Goal: Ask a question

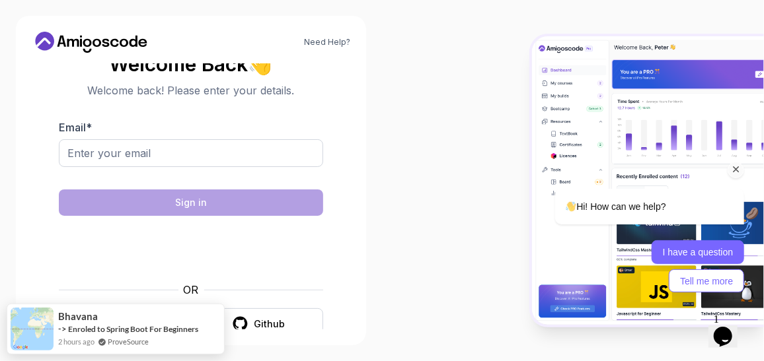
click at [700, 252] on button "I have a question" at bounding box center [697, 252] width 93 height 24
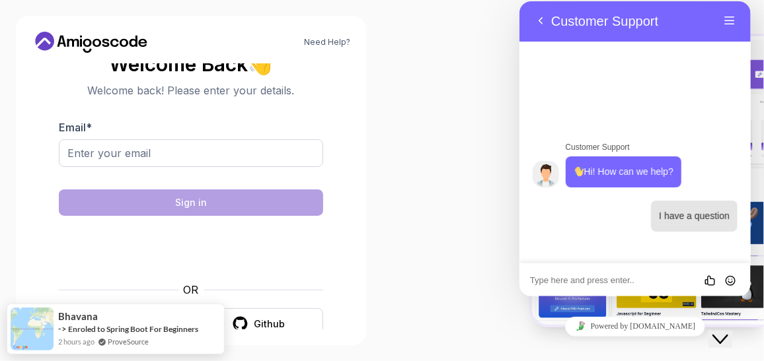
click at [519, 1] on div "Rate this chat Insert emoji" at bounding box center [519, 1] width 0 height 0
click at [519, 1] on textarea at bounding box center [519, 1] width 0 height 0
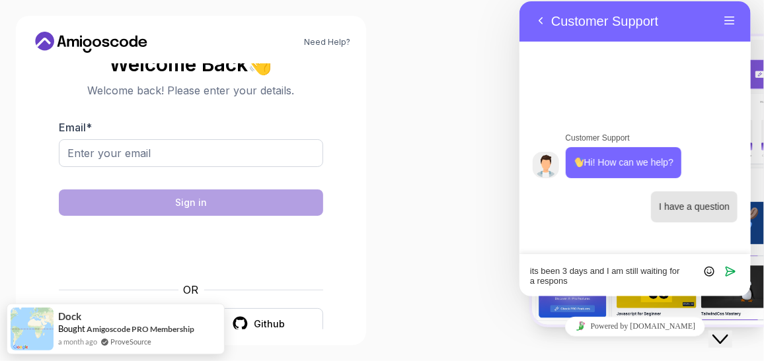
type textarea "its been 3 days and I am still waiting for a response"
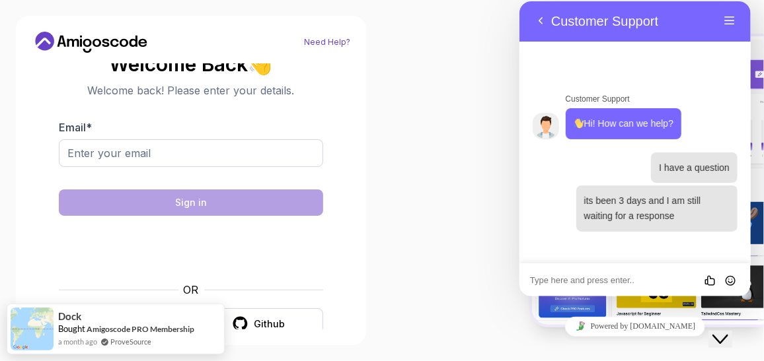
click at [335, 42] on link "Need Help?" at bounding box center [327, 42] width 46 height 11
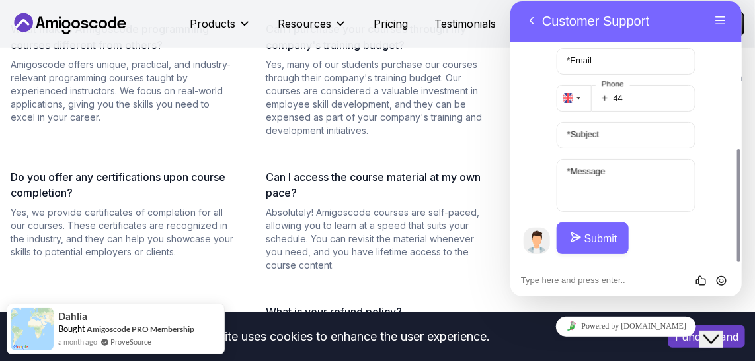
scroll to position [240, 0]
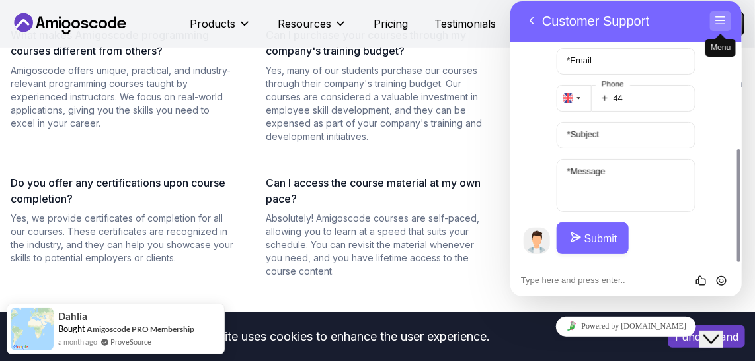
click at [718, 20] on button "Menu" at bounding box center [719, 21] width 21 height 20
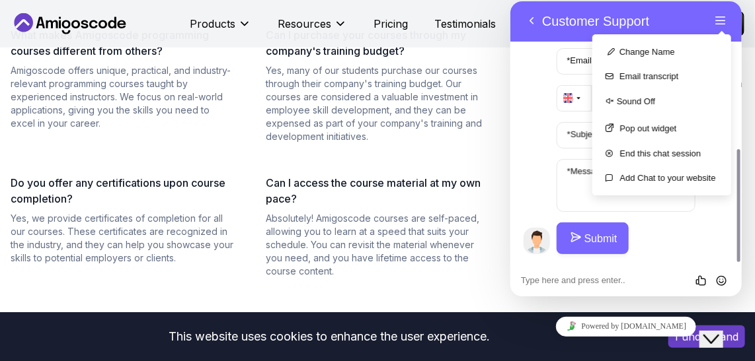
drag, startPoint x: 414, startPoint y: 149, endPoint x: 24, endPoint y: 112, distance: 392.3
click at [414, 149] on div "What makes Amigoscode programming courses different from others? Amigoscode off…" at bounding box center [377, 233] width 744 height 412
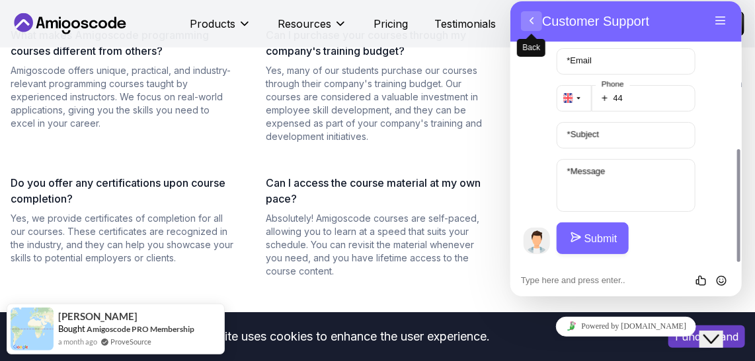
click at [529, 20] on button "Back" at bounding box center [530, 21] width 21 height 20
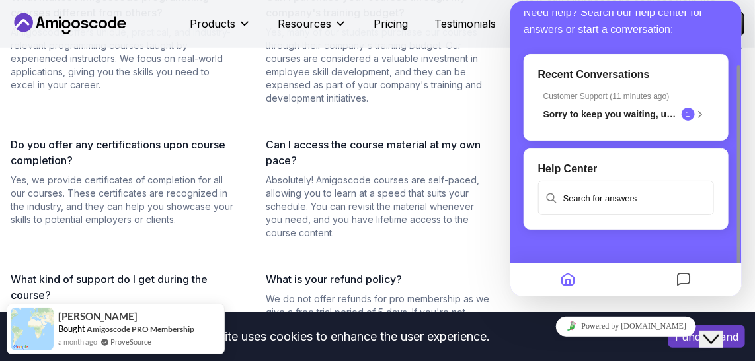
scroll to position [300, 0]
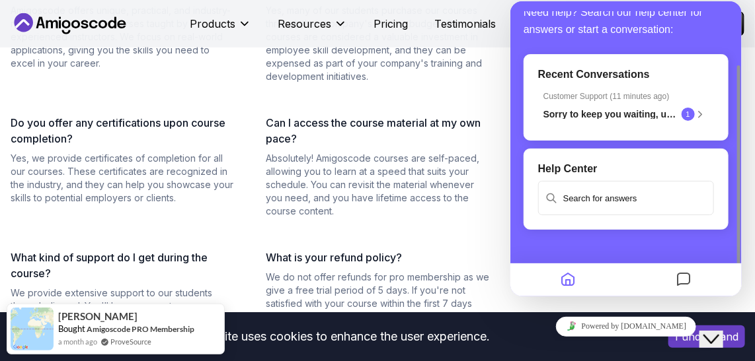
click at [584, 196] on input "text" at bounding box center [625, 198] width 173 height 32
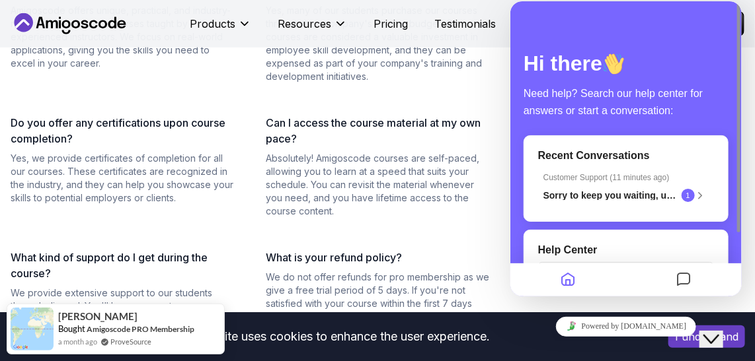
scroll to position [120, 0]
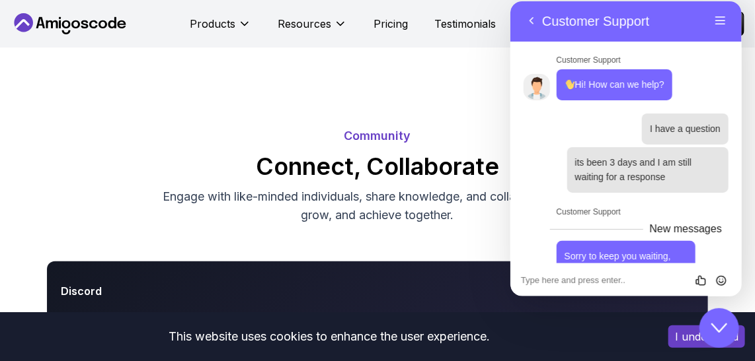
scroll to position [361, 0]
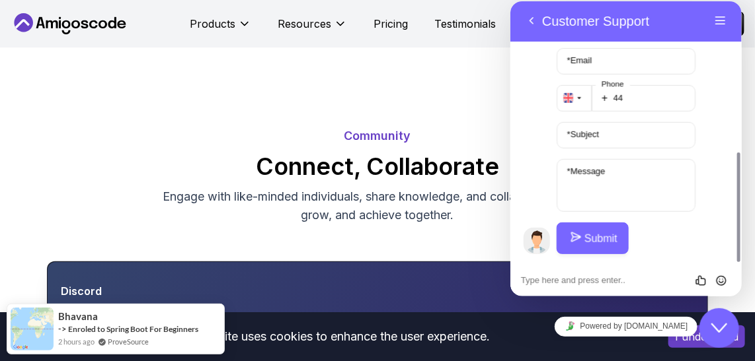
click at [318, 297] on div "Discord" at bounding box center [377, 291] width 633 height 16
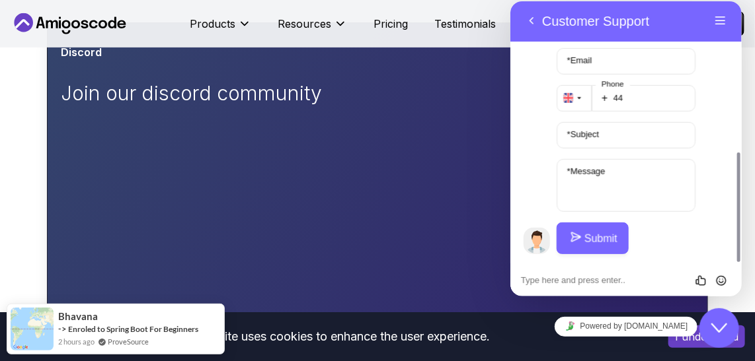
scroll to position [240, 0]
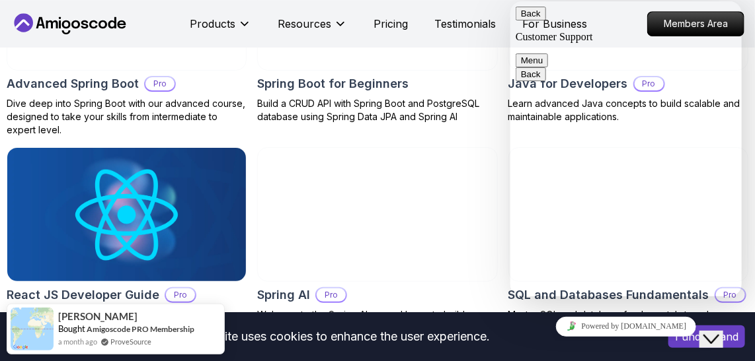
scroll to position [1622, 0]
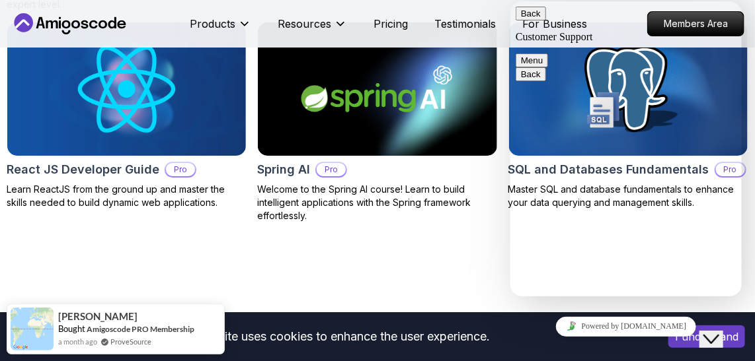
click at [547, 54] on button "Menu" at bounding box center [531, 61] width 32 height 14
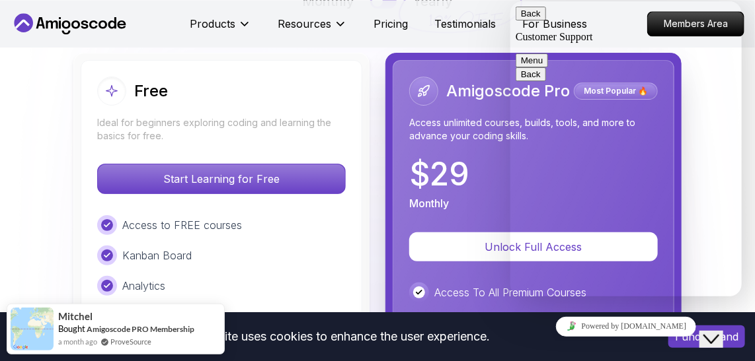
scroll to position [2943, 0]
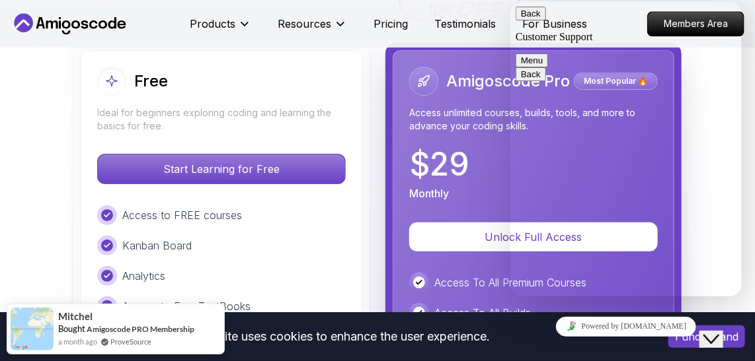
click at [547, 54] on button "Menu" at bounding box center [531, 61] width 32 height 14
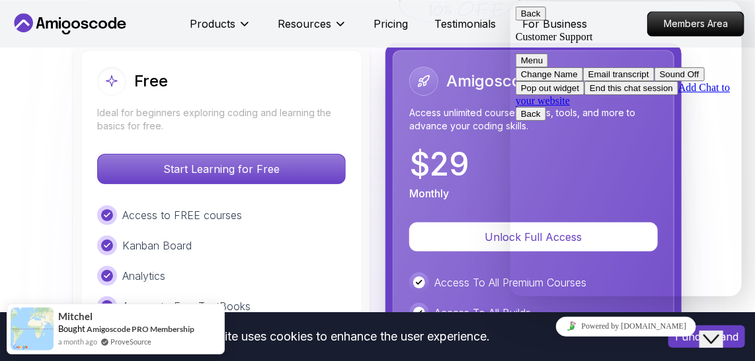
click at [716, 331] on icon "Close Chat This icon closes the chat window." at bounding box center [710, 339] width 16 height 16
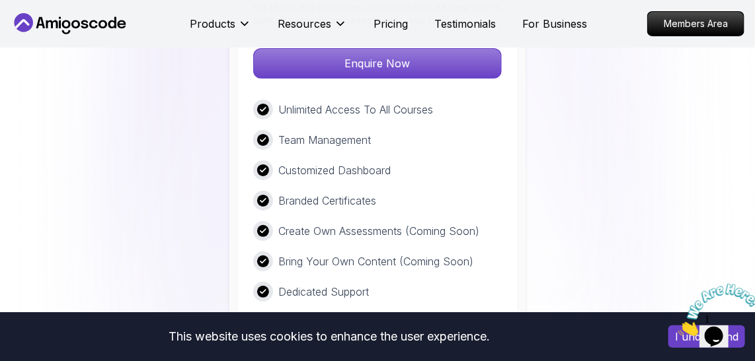
scroll to position [3544, 0]
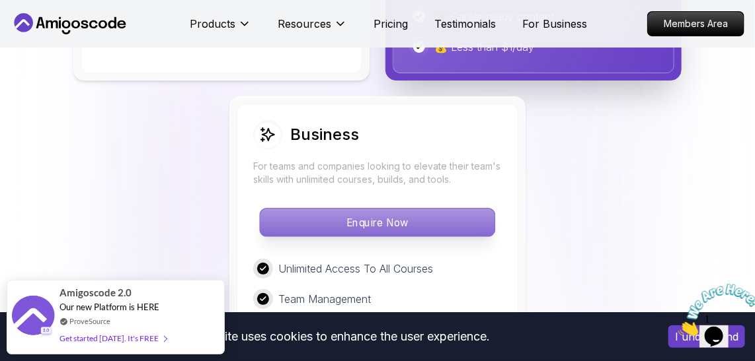
click at [384, 211] on p "Enquire Now" at bounding box center [377, 223] width 235 height 28
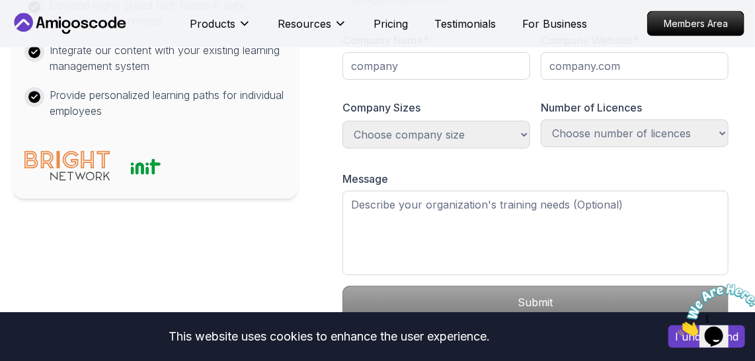
scroll to position [780, 0]
